Goal: Find contact information: Find phone

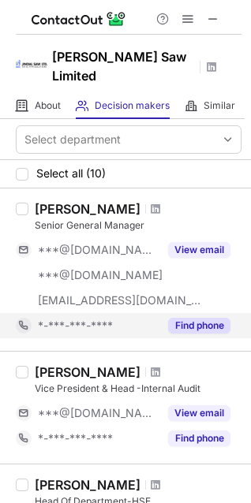
click at [189, 318] on button "Find phone" at bounding box center [199, 326] width 62 height 16
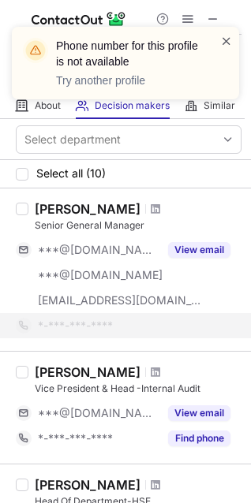
click at [226, 42] on span at bounding box center [226, 41] width 13 height 16
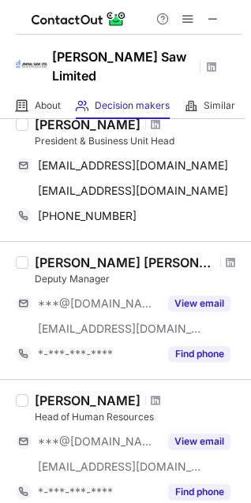
scroll to position [316, 0]
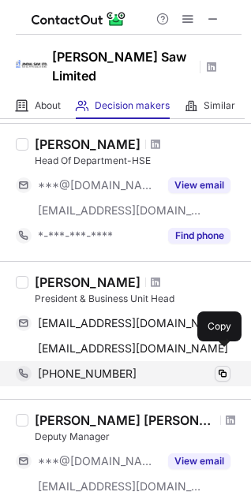
click at [226, 368] on span at bounding box center [222, 374] width 13 height 13
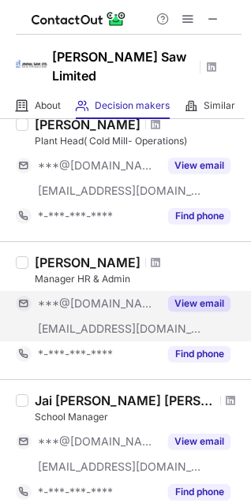
scroll to position [1156, 0]
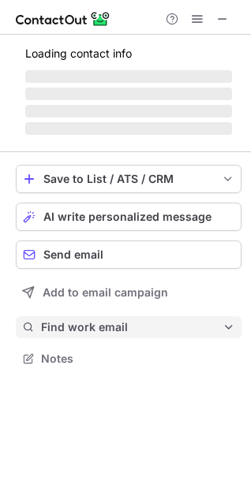
scroll to position [343, 251]
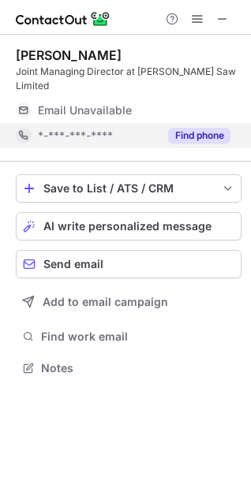
click at [207, 128] on button "Find phone" at bounding box center [199, 136] width 62 height 16
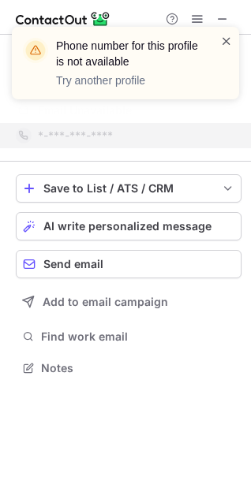
click at [224, 47] on span at bounding box center [226, 41] width 13 height 16
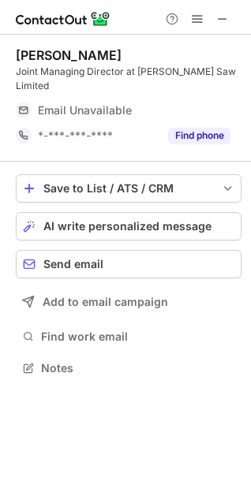
scroll to position [343, 251]
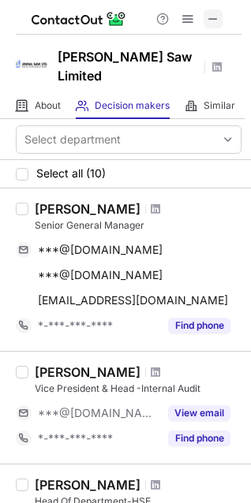
click at [216, 22] on span at bounding box center [213, 19] width 13 height 13
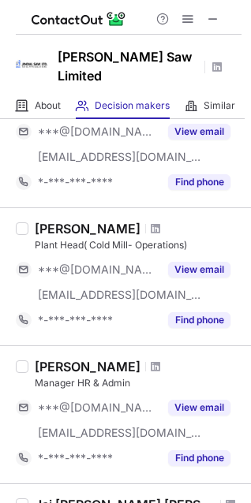
scroll to position [1181, 0]
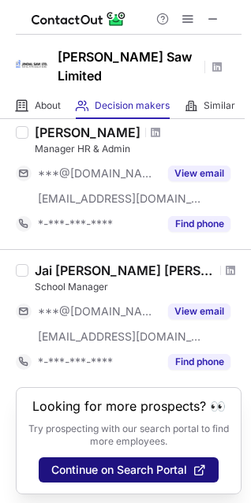
click at [111, 464] on span "Continue on Search Portal" at bounding box center [119, 470] width 136 height 13
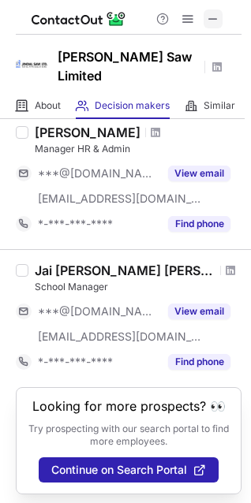
click at [215, 17] on span at bounding box center [213, 19] width 13 height 13
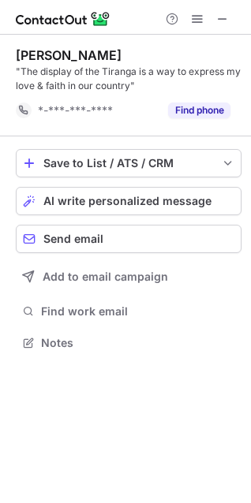
scroll to position [332, 251]
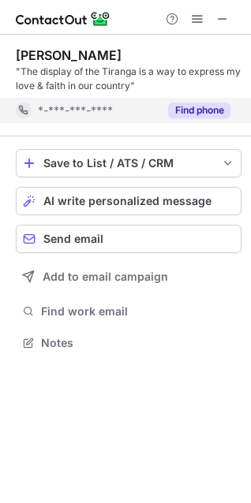
click at [210, 106] on button "Find phone" at bounding box center [199, 111] width 62 height 16
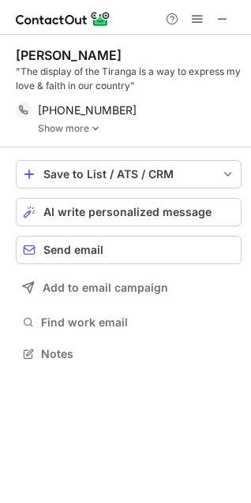
scroll to position [343, 251]
click at [83, 129] on link "Show more" at bounding box center [140, 128] width 204 height 11
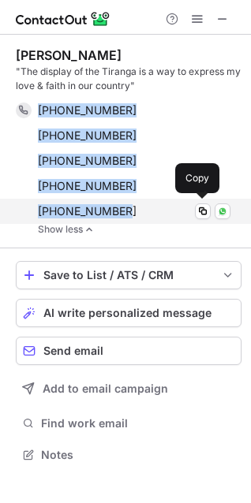
drag, startPoint x: 66, startPoint y: 118, endPoint x: 136, endPoint y: 215, distance: 119.8
click at [136, 215] on div "+919810042507 Copy WhatsApp +919212242507 Copy WhatsApp +918527798884 Copy What…" at bounding box center [123, 161] width 215 height 126
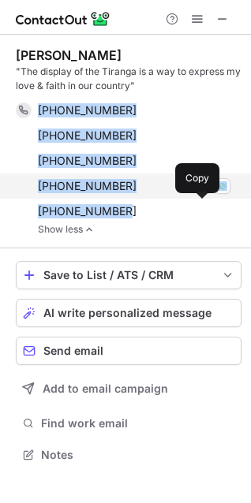
copy div "+919810042507 Copy WhatsApp +919212242507 Copy WhatsApp +918527798884 Copy What…"
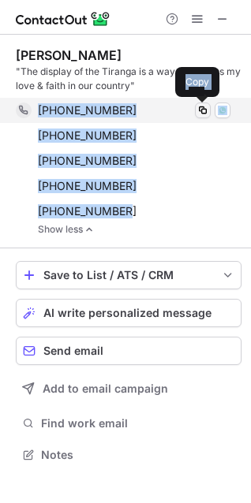
click at [199, 110] on span at bounding box center [202, 110] width 13 height 13
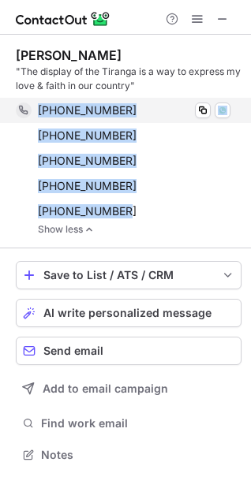
click at [63, 110] on span "+919810042507" at bounding box center [87, 110] width 99 height 14
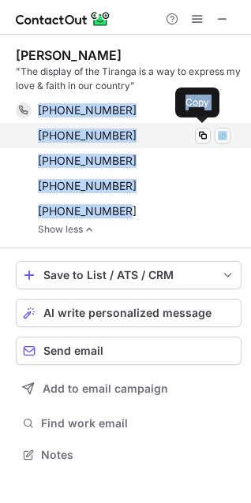
click at [27, 131] on div "+919212242507 Copy WhatsApp" at bounding box center [123, 135] width 215 height 25
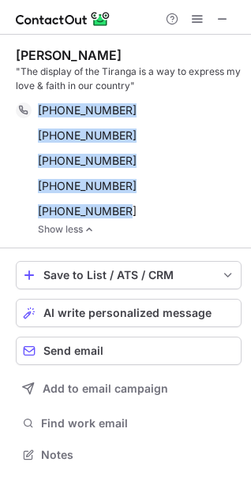
click at [12, 195] on div "Naveen Jindal "The display of the Tiranga is a way to express my love & faith i…" at bounding box center [125, 257] width 251 height 444
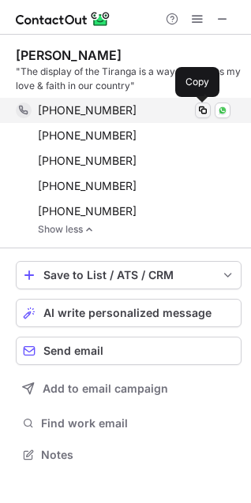
drag, startPoint x: 199, startPoint y: 107, endPoint x: 80, endPoint y: 137, distance: 122.1
click at [198, 107] on span at bounding box center [202, 110] width 13 height 13
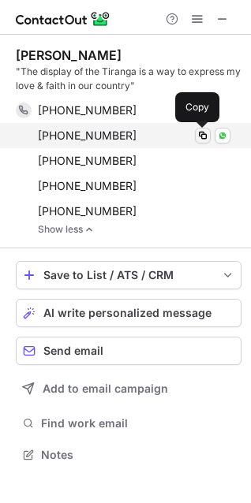
click at [199, 135] on span at bounding box center [202, 135] width 13 height 13
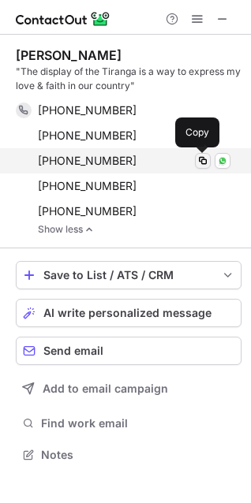
click at [199, 166] on span at bounding box center [202, 161] width 13 height 13
click at [207, 161] on span at bounding box center [202, 161] width 13 height 13
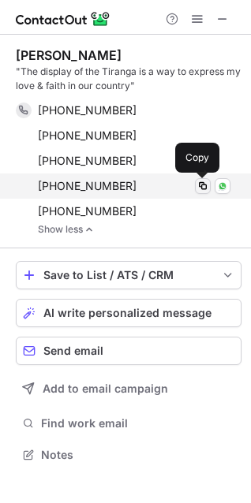
click at [205, 189] on span at bounding box center [202, 186] width 13 height 13
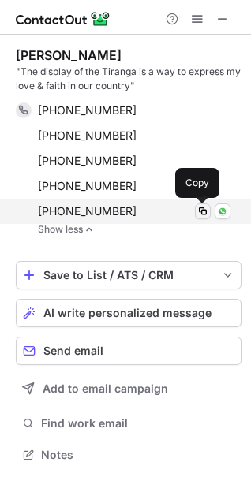
click at [204, 211] on span at bounding box center [202, 211] width 13 height 13
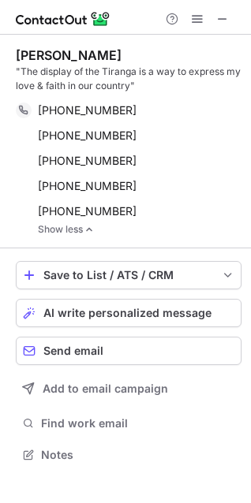
click at [54, 233] on link "Show less" at bounding box center [140, 229] width 204 height 11
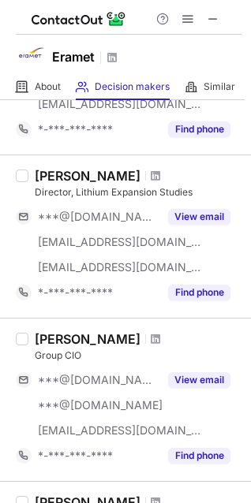
scroll to position [1257, 0]
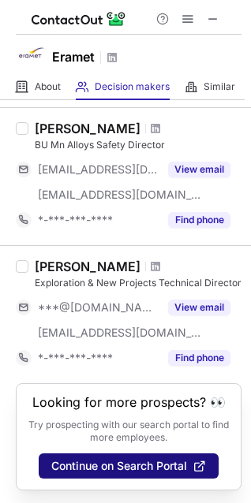
click at [127, 469] on span "Continue on Search Portal" at bounding box center [119, 466] width 136 height 13
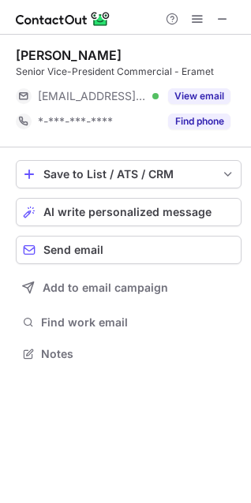
scroll to position [343, 251]
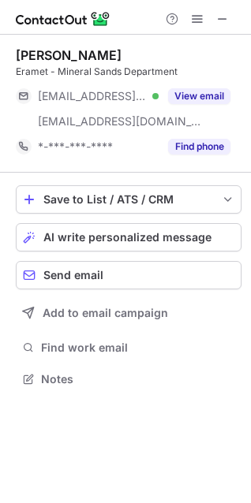
scroll to position [368, 251]
